Goal: Check status: Check status

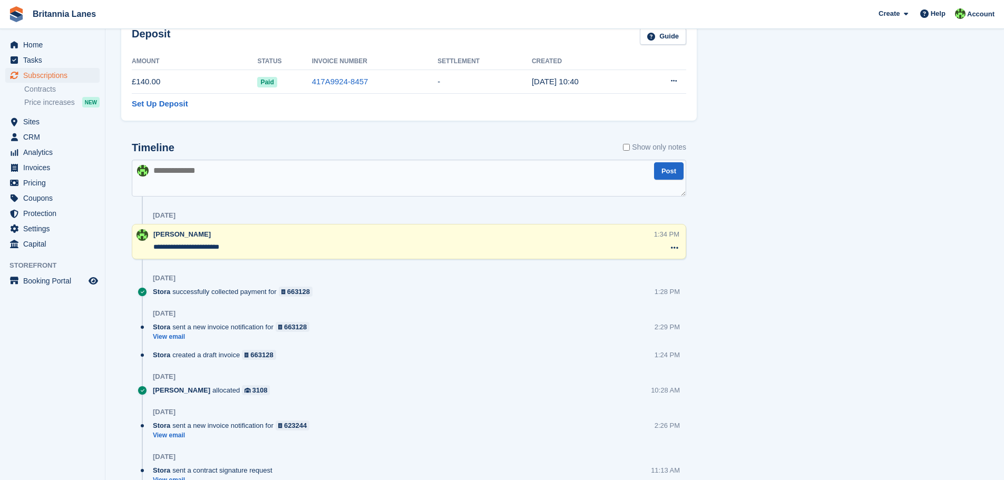
scroll to position [579, 0]
click at [30, 46] on span "Home" at bounding box center [54, 44] width 63 height 15
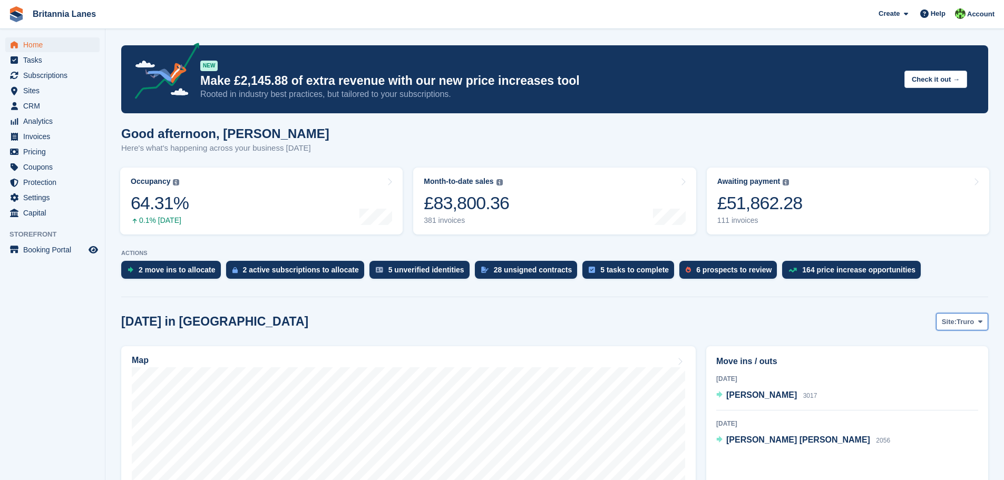
click at [980, 320] on icon at bounding box center [980, 321] width 4 height 7
click at [908, 385] on link "[GEOGRAPHIC_DATA]" at bounding box center [935, 384] width 95 height 19
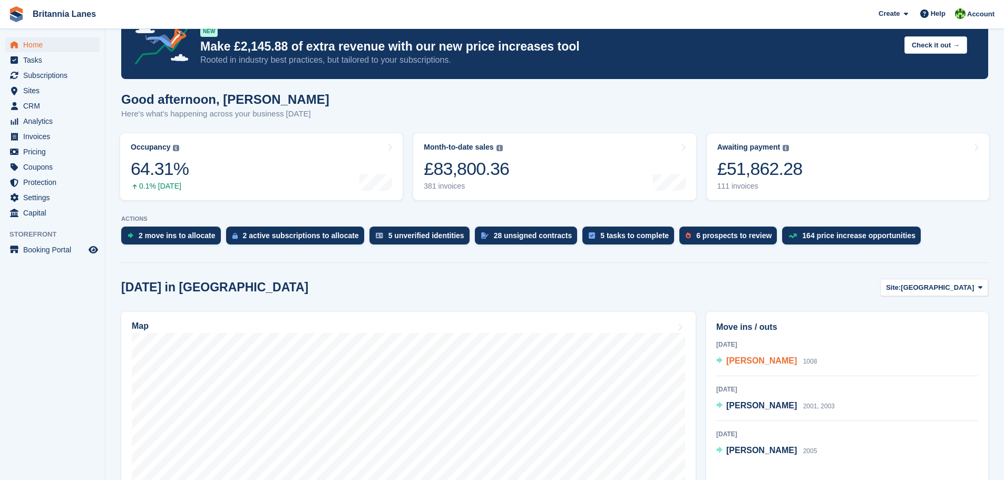
scroll to position [105, 0]
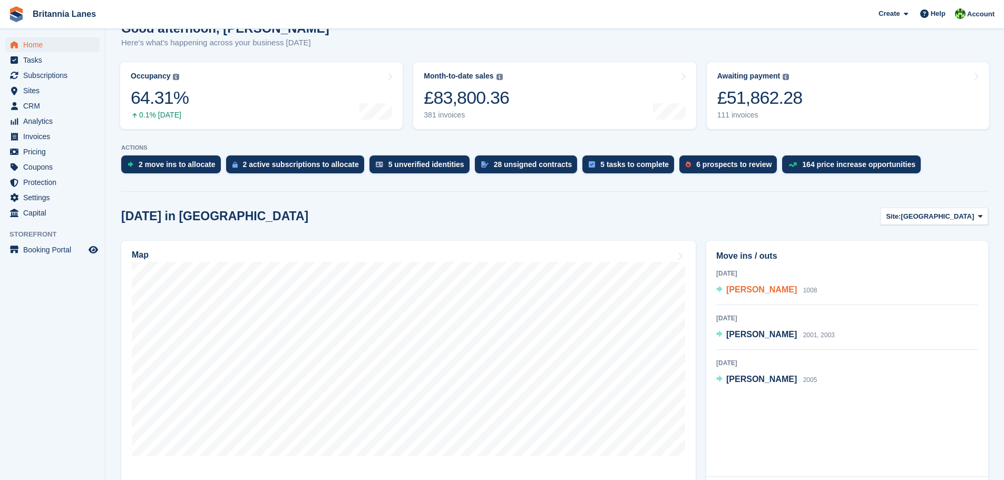
click at [771, 288] on span "[PERSON_NAME]" at bounding box center [761, 289] width 71 height 9
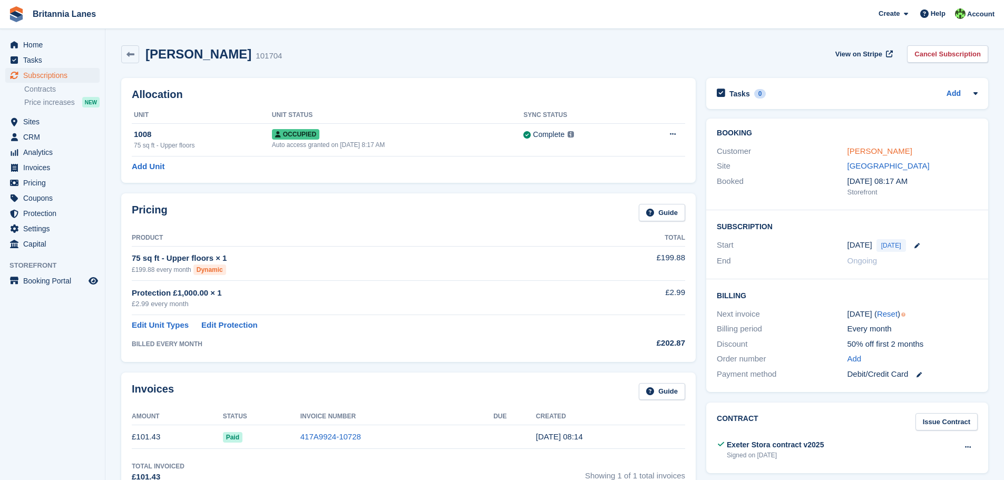
click at [866, 149] on link "[PERSON_NAME]" at bounding box center [879, 150] width 65 height 9
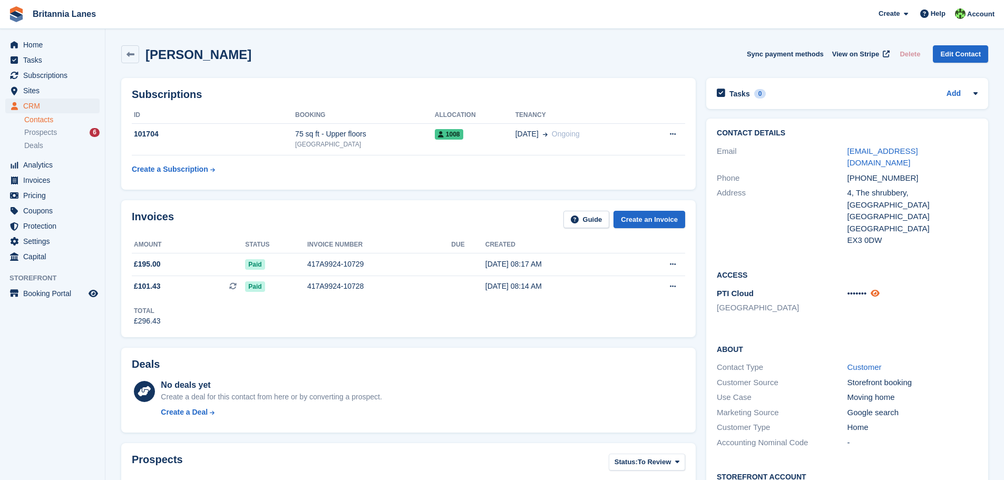
click at [878, 289] on icon at bounding box center [874, 293] width 9 height 8
click at [52, 75] on span "Subscriptions" at bounding box center [54, 75] width 63 height 15
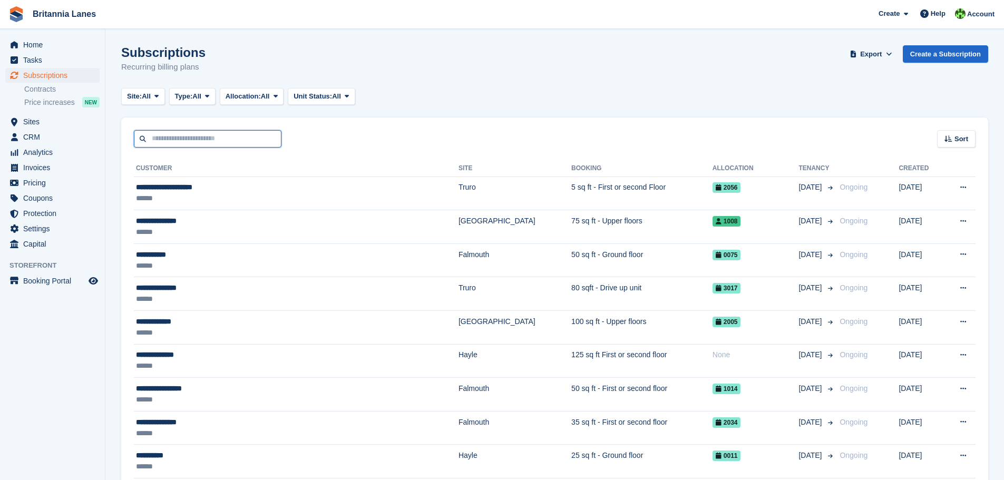
click at [170, 141] on input "text" at bounding box center [207, 138] width 147 height 17
type input "******"
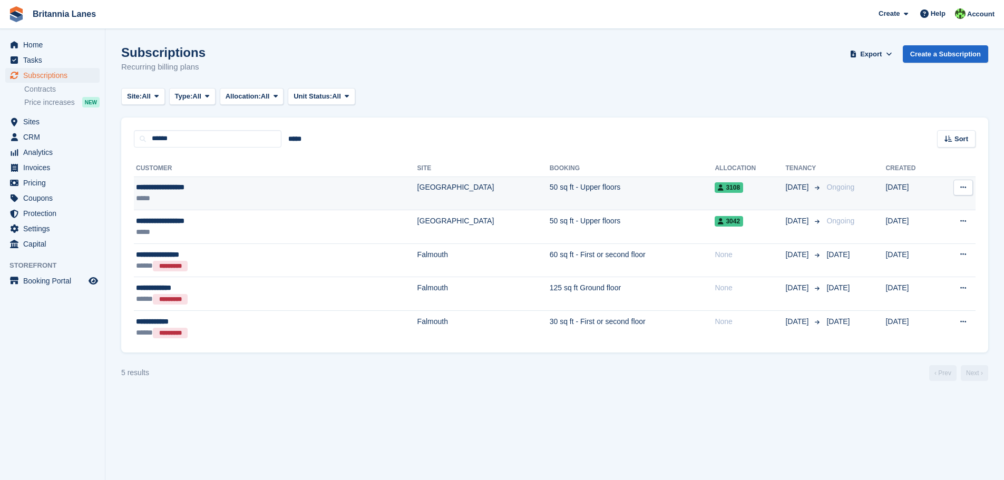
click at [226, 193] on div "*****" at bounding box center [217, 198] width 162 height 11
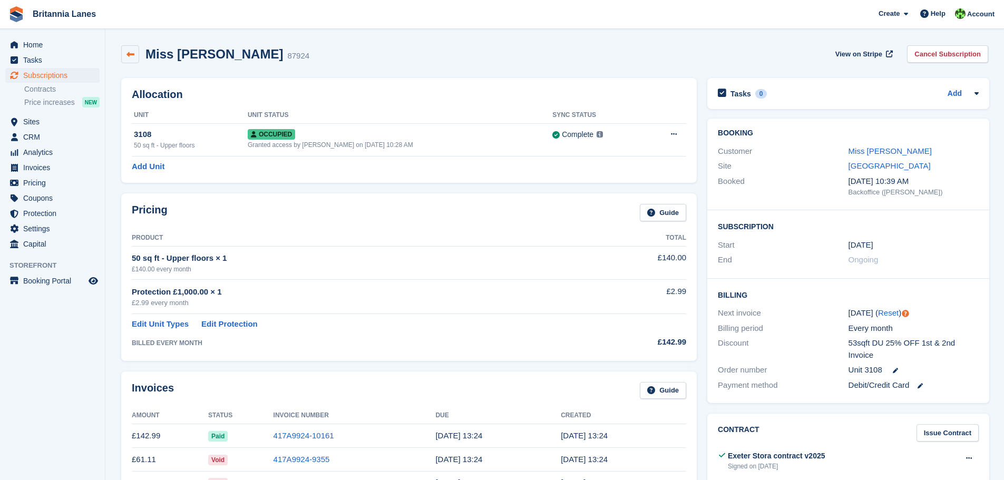
click at [133, 58] on icon at bounding box center [130, 55] width 8 height 8
